Goal: Task Accomplishment & Management: Manage account settings

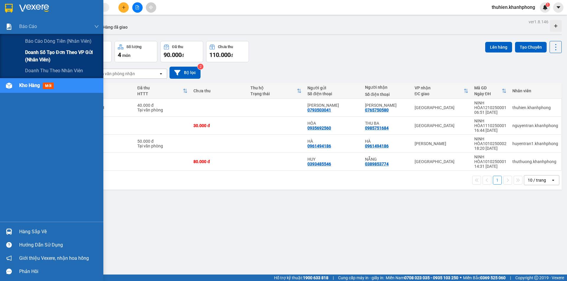
click at [37, 55] on span "Doanh số tạo đơn theo VP gửi (nhân viên)" at bounding box center [62, 56] width 74 height 15
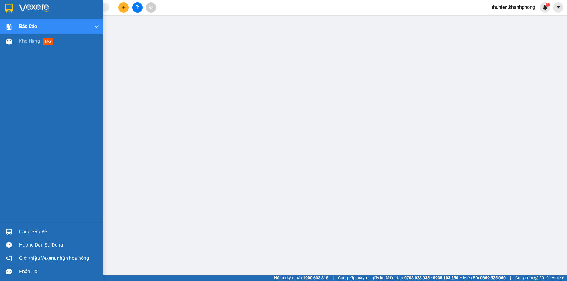
click at [10, 9] on img at bounding box center [9, 8] width 8 height 9
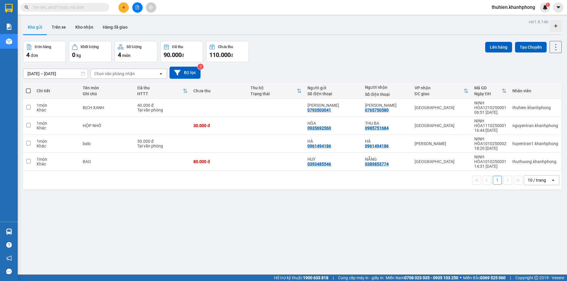
click at [522, 7] on span "thuhien.khanhphong" at bounding box center [513, 7] width 53 height 7
click at [515, 15] on span "Đăng xuất" at bounding box center [515, 18] width 41 height 6
